Goal: Contribute content: Contribute content

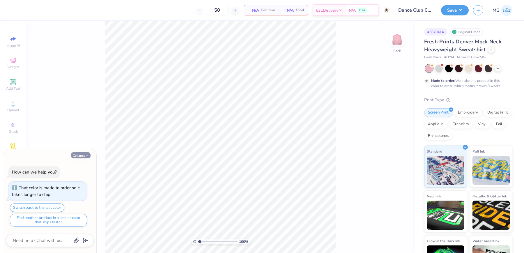
click at [79, 157] on button "Collapse" at bounding box center [81, 155] width 20 height 6
type textarea "x"
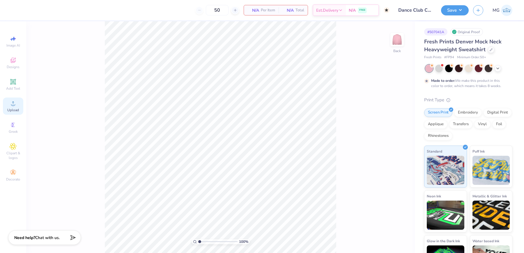
click at [15, 108] on span "Upload" at bounding box center [13, 110] width 12 height 5
click at [95, 84] on div "100 % Back" at bounding box center [220, 137] width 389 height 232
click at [16, 105] on icon at bounding box center [13, 103] width 7 height 7
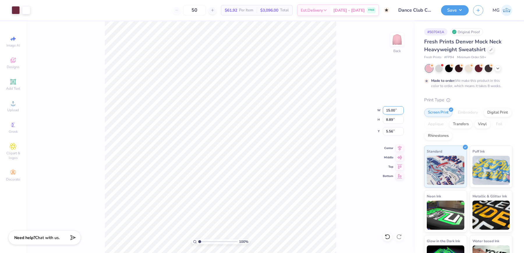
click at [392, 109] on input "15.00" at bounding box center [393, 110] width 21 height 8
type input "3.50"
type input "2.07"
click at [392, 131] on input "8.96" at bounding box center [393, 131] width 21 height 8
type input "8"
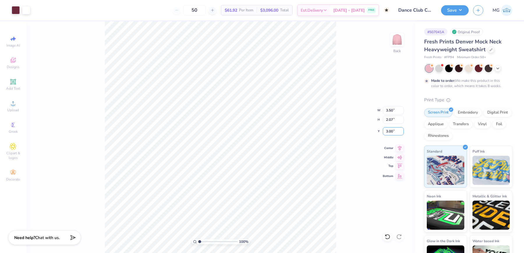
type input "3.00"
type input "0.93"
type input "2.68"
type input "3.00"
click at [342, 98] on div "100 % Back W 3.50 3.50 " H 2.07 2.07 " Y 3.00 3.00 " Center Middle Top Bottom" at bounding box center [220, 137] width 389 height 232
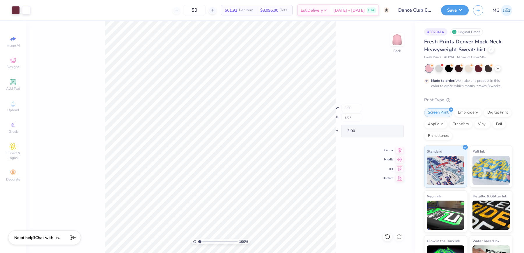
click at [341, 96] on div "100 % Back W 3.50 H 2.07 Y 3.00 Center Middle Top Bottom" at bounding box center [220, 137] width 389 height 232
click at [343, 67] on div "100 % Back W 3.50 3.50 " H 2.07 2.07 " Y 3.00 3.00 " Center Middle Top Bottom" at bounding box center [220, 137] width 389 height 232
click at [400, 40] on img at bounding box center [397, 39] width 23 height 23
click at [12, 104] on circle at bounding box center [12, 105] width 3 height 3
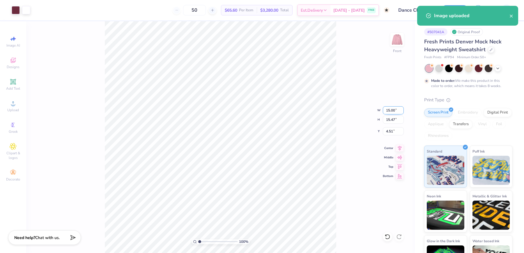
click at [390, 109] on input "15.00" at bounding box center [393, 110] width 21 height 8
type input "12.00"
type input "12.38"
type input "6.06"
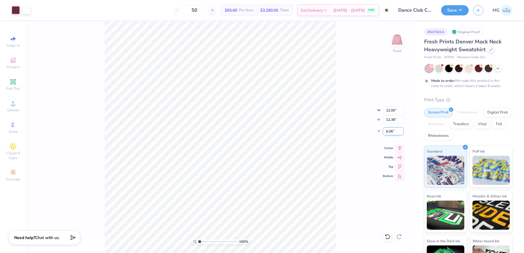
click at [394, 131] on input "6.06" at bounding box center [393, 131] width 21 height 8
type input "6"
type input "3.00"
click at [462, 10] on button "Save" at bounding box center [455, 9] width 28 height 10
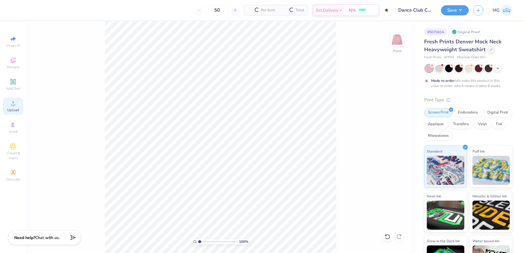
click at [10, 109] on span "Upload" at bounding box center [13, 110] width 12 height 5
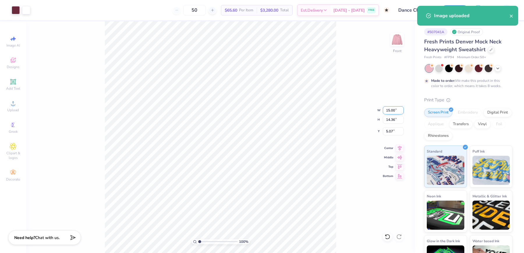
click at [390, 109] on input "15.00" at bounding box center [393, 110] width 21 height 8
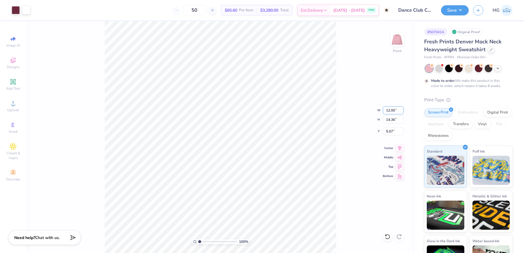
type input "12.00"
type input "11.49"
click at [393, 130] on input "6.51" at bounding box center [393, 131] width 21 height 8
type input "6"
type input "3.00"
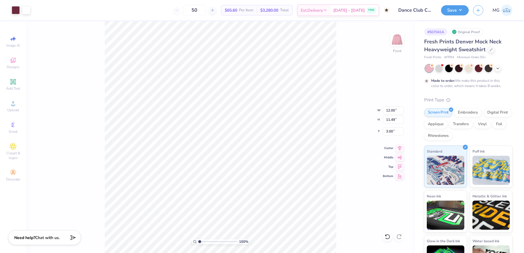
click at [347, 59] on div "100 % Front W 12.00 12.00 " H 11.49 11.49 " Y 3.00 3.00 " Center Middle Top Bot…" at bounding box center [220, 137] width 389 height 232
click at [395, 40] on img at bounding box center [397, 39] width 23 height 23
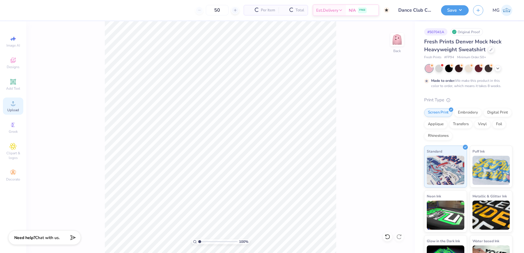
click at [11, 103] on icon at bounding box center [13, 103] width 7 height 7
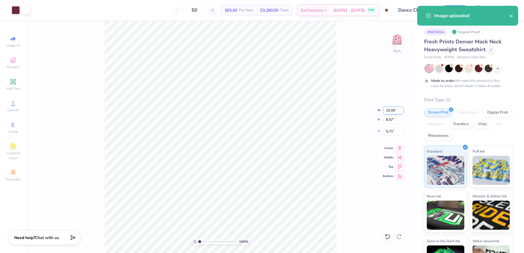
click at [389, 111] on input "15.00" at bounding box center [393, 110] width 21 height 8
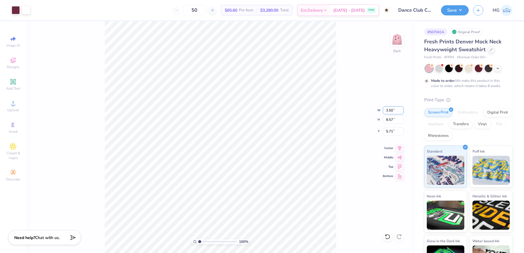
type input "3.50"
type input "2.00"
type input "9.00"
click at [386, 131] on input "9.00" at bounding box center [393, 131] width 21 height 8
click at [388, 132] on input "9.00" at bounding box center [393, 131] width 21 height 8
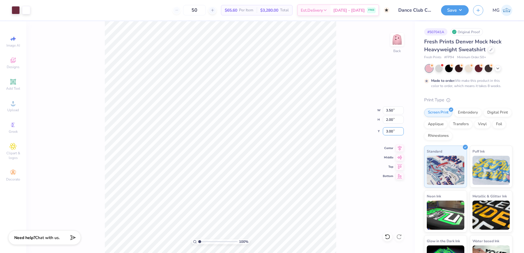
type input "3.00"
click at [367, 152] on div "100 % Back W 3.50 3.50 " H 2.00 2.00 " Y 3.00 3.00 " Center Middle Top Bottom" at bounding box center [220, 137] width 389 height 232
click at [397, 40] on img at bounding box center [397, 39] width 23 height 23
click at [464, 9] on button "Save" at bounding box center [455, 9] width 28 height 10
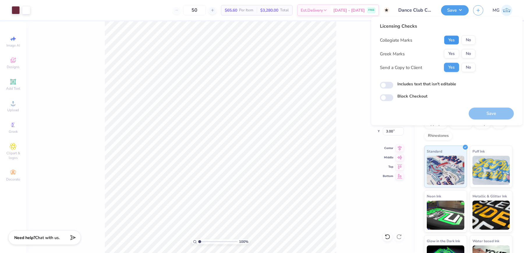
click at [453, 40] on button "Yes" at bounding box center [451, 40] width 15 height 9
click at [468, 54] on button "No" at bounding box center [469, 53] width 14 height 9
click at [385, 84] on input "Includes text that isn't editable" at bounding box center [386, 85] width 13 height 7
checkbox input "true"
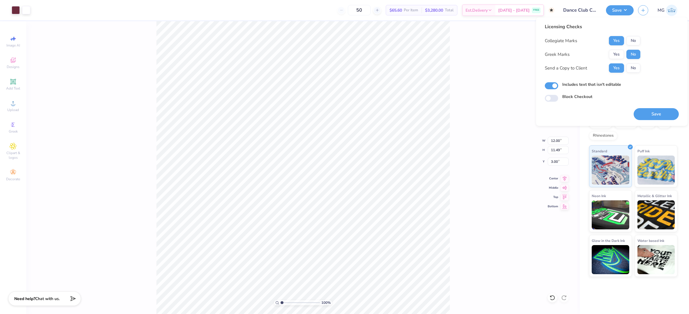
click at [492, 70] on div "100 % Front W 12.00 12.00 " H 11.49 11.49 " Y 3.00 3.00 " Center Middle Top Bot…" at bounding box center [302, 167] width 553 height 293
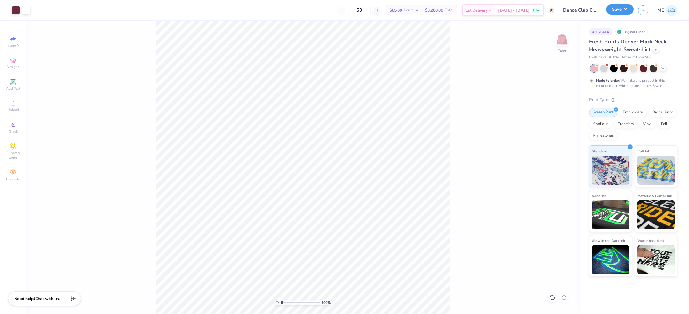
click at [524, 8] on button "Save" at bounding box center [620, 9] width 28 height 10
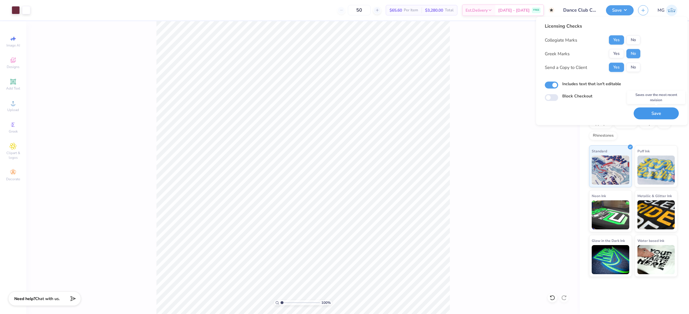
click at [524, 109] on button "Save" at bounding box center [655, 114] width 45 height 12
click at [524, 161] on div "100 % Front" at bounding box center [302, 167] width 553 height 293
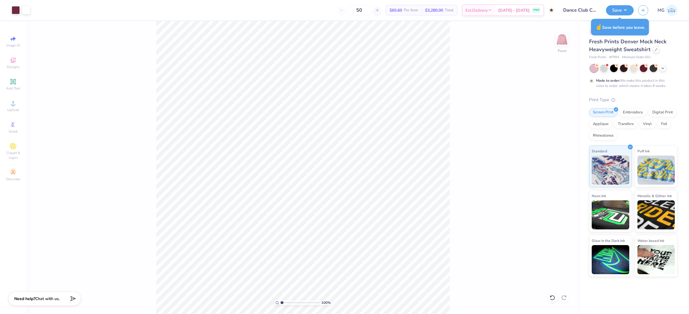
click at [469, 153] on div "100 % Front" at bounding box center [302, 167] width 553 height 293
click at [524, 13] on button "Save" at bounding box center [620, 9] width 28 height 10
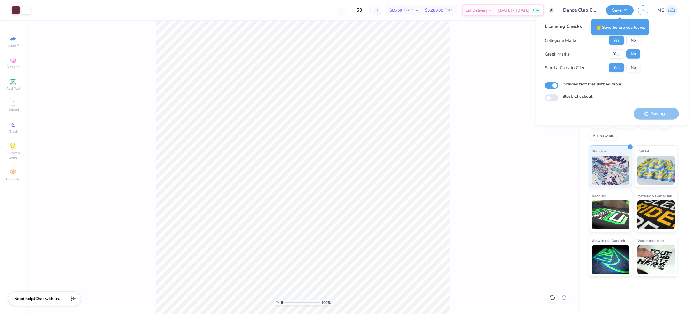
click at [524, 85] on div "Includes text that isn't editable" at bounding box center [612, 84] width 134 height 7
click at [524, 108] on div "Saving..." at bounding box center [655, 114] width 45 height 12
click at [524, 7] on button "Save" at bounding box center [620, 9] width 28 height 10
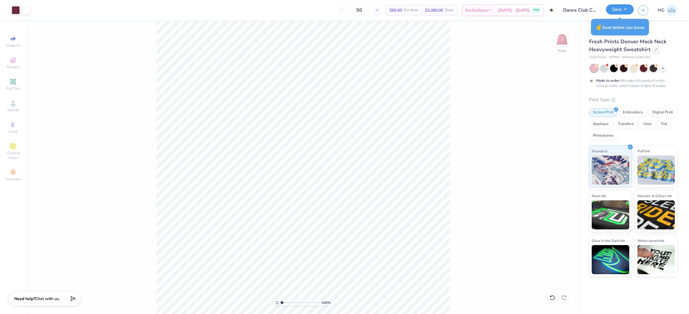
click at [524, 9] on button "Save" at bounding box center [620, 9] width 28 height 10
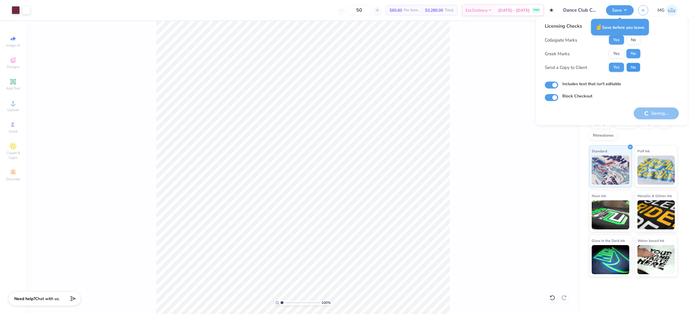
checkbox input "true"
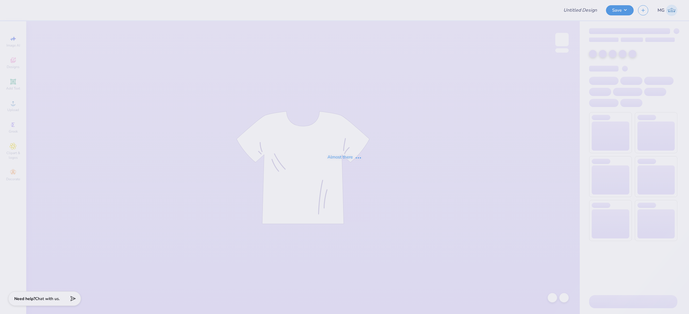
type input "Dance Club Crew"
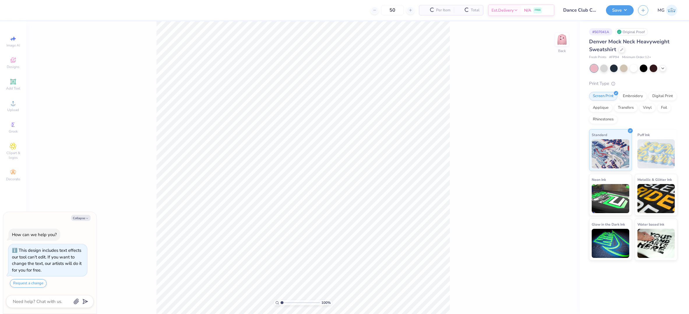
type textarea "x"
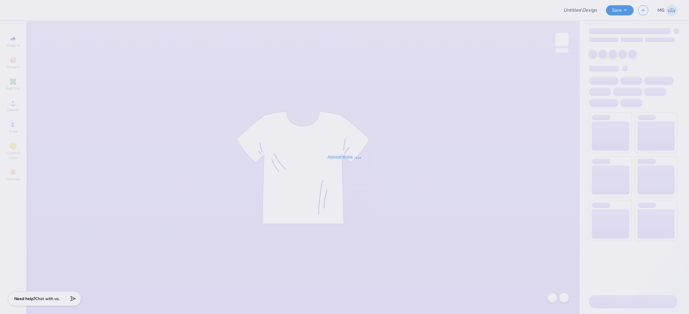
type input "Final Q zip Design"
